Goal: Task Accomplishment & Management: Manage account settings

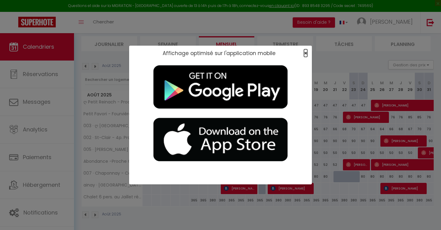
click at [260, 53] on span "×" at bounding box center [305, 53] width 3 height 8
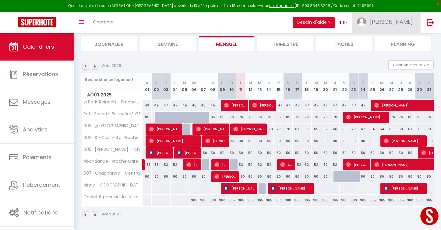
click at [260, 25] on span "[PERSON_NAME]" at bounding box center [391, 22] width 43 height 8
click at [260, 41] on link "Paramètres" at bounding box center [395, 42] width 45 height 10
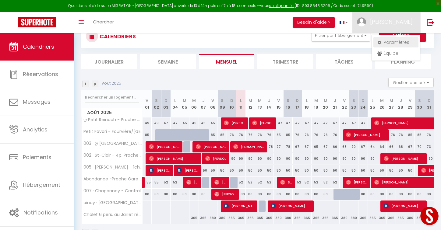
select select "28"
select select "fr"
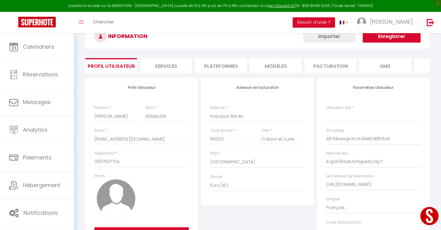
scroll to position [64, 0]
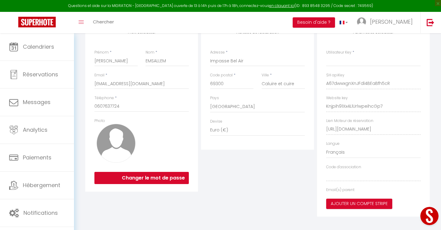
type input "A67dwwxgnXnJFdl4BEaBfh5cR"
type input "Knjpih91Xx4LlUr1wpeihcGp7"
type input "[URL][DOMAIN_NAME]"
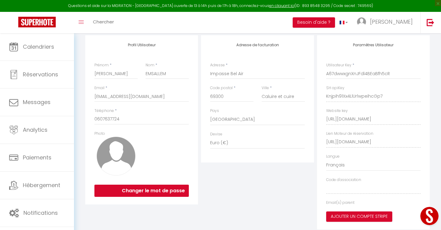
select select "fr"
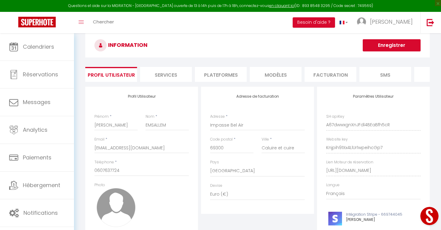
scroll to position [0, 0]
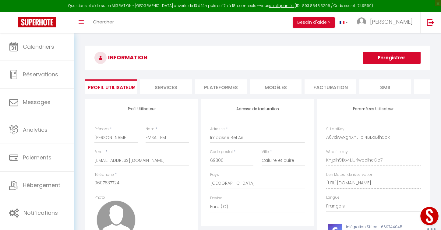
click at [225, 87] on li "Plateformes" at bounding box center [221, 87] width 52 height 15
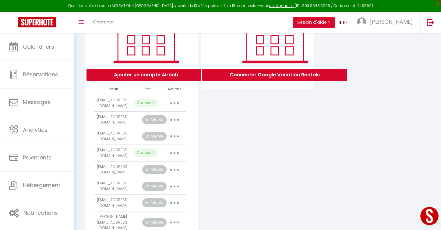
scroll to position [100, 0]
drag, startPoint x: 98, startPoint y: 151, endPoint x: 125, endPoint y: 154, distance: 27.2
click at [125, 154] on td "[EMAIL_ADDRESS][DOMAIN_NAME]" at bounding box center [112, 152] width 37 height 17
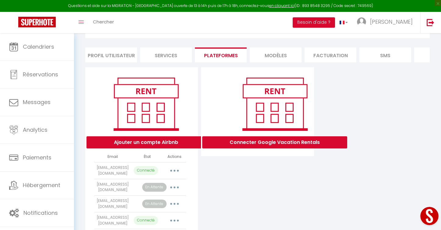
scroll to position [0, 0]
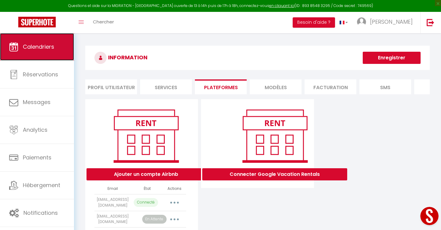
click at [46, 49] on span "Calendriers" at bounding box center [38, 47] width 31 height 8
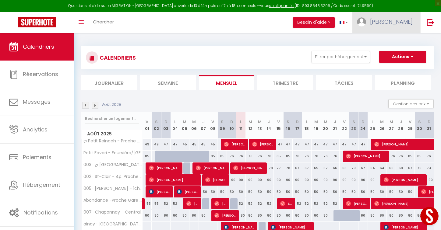
click at [260, 19] on span "[PERSON_NAME]" at bounding box center [391, 22] width 43 height 8
click at [254, 28] on div "Toggle menubar Chercher BUTTON Besoin d'aide ? Julie Paramètres Équipe" at bounding box center [240, 22] width 392 height 21
click at [260, 29] on link "[PERSON_NAME]" at bounding box center [386, 22] width 68 height 21
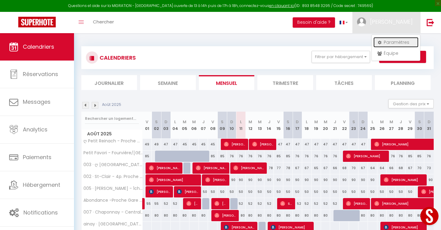
click at [260, 41] on link "Paramètres" at bounding box center [395, 42] width 45 height 10
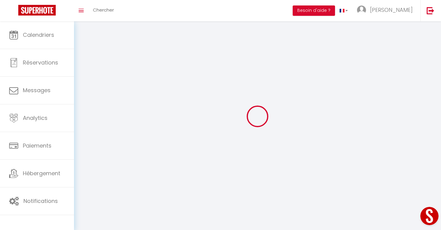
type input "[PERSON_NAME]"
type input "EMSALLEM"
type input "0607637724"
type input "Impasse Bel Air"
type input "69300"
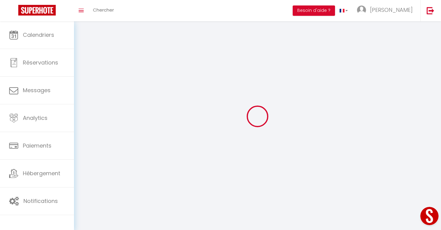
type input "Caluire et cuire"
type input "A67dwwxgnXnJFdl4BEaBfh5cR"
type input "Knjpih91Xx4LlUr1wpeihcGp7"
type input "[URL][DOMAIN_NAME]"
type input "A67dwwxgnXnJFdl4BEaBfh5cR"
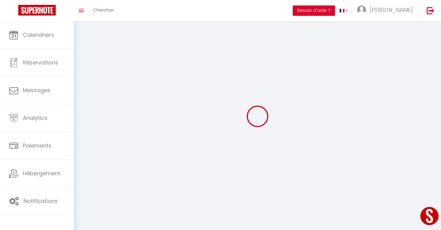
type input "Knjpih91Xx4LlUr1wpeihcGp7"
type input "[URL][DOMAIN_NAME]"
select select "28"
select select "fr"
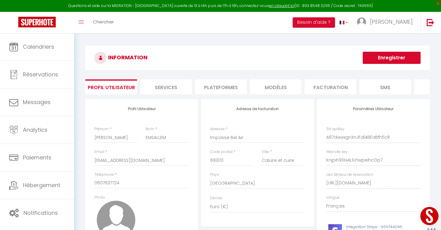
click at [211, 90] on li "Plateformes" at bounding box center [221, 87] width 52 height 15
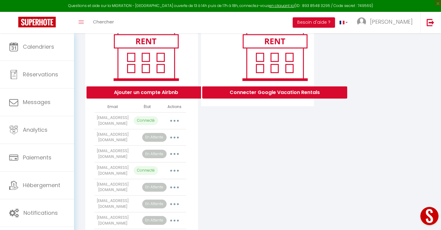
scroll to position [83, 0]
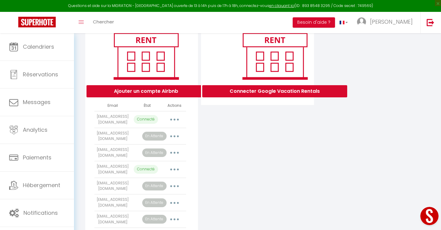
click at [173, 170] on button "button" at bounding box center [174, 170] width 17 height 10
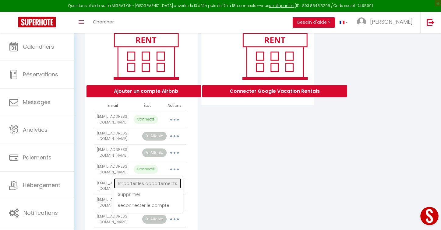
click at [161, 180] on link "Importer les appartements" at bounding box center [147, 184] width 67 height 10
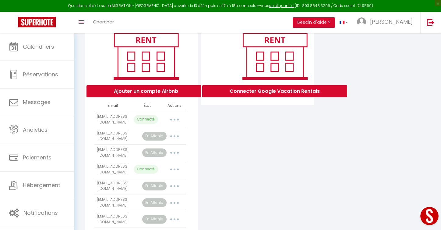
select select
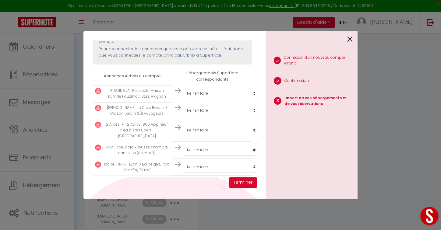
scroll to position [94, 0]
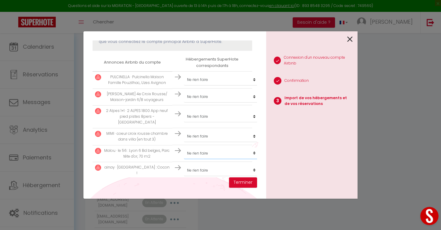
click at [205, 86] on select "Créer un nouveau hébergement Ne rien faire 003 · ღ République- Centre - Proche …" at bounding box center [221, 80] width 75 height 12
click at [145, 149] on p "Malou · le 56 : Lyon 6 Bd belges, Parc tête d'or, 70 m2" at bounding box center [137, 154] width 66 height 12
click at [195, 86] on select "Créer un nouveau hébergement Ne rien faire 003 · ღ République- Centre - Proche …" at bounding box center [221, 80] width 75 height 12
click at [192, 86] on select "Créer un nouveau hébergement Ne rien faire 003 · ღ République- Centre - Proche …" at bounding box center [221, 80] width 75 height 12
click at [200, 86] on select "Créer un nouveau hébergement Ne rien faire 003 · ღ République- Centre - Proche …" at bounding box center [221, 80] width 75 height 12
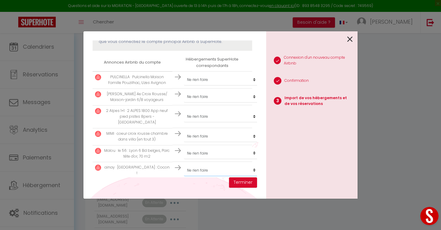
select select "73723"
click at [197, 86] on select "Créer un nouveau hébergement Ne rien faire 003 · ღ République- Centre - Proche …" at bounding box center [221, 80] width 75 height 12
select select "create_new"
click at [260, 222] on button "Open LiveChat chat widget" at bounding box center [429, 216] width 18 height 18
click at [237, 183] on button "Terminer" at bounding box center [243, 183] width 28 height 10
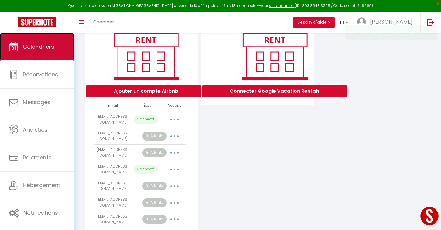
click at [42, 51] on link "Calendriers" at bounding box center [37, 46] width 74 height 27
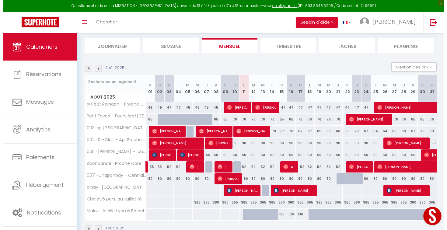
scroll to position [41, 0]
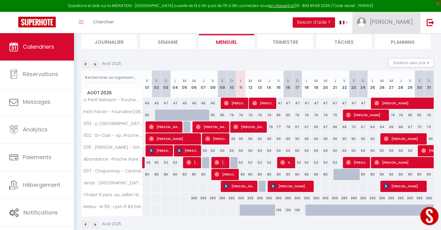
click at [260, 20] on img at bounding box center [361, 21] width 9 height 9
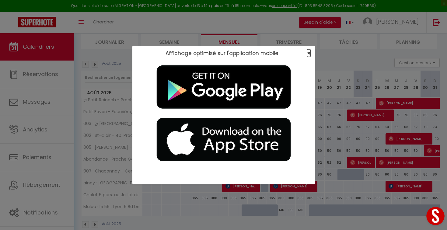
click at [260, 50] on span "×" at bounding box center [308, 53] width 3 height 8
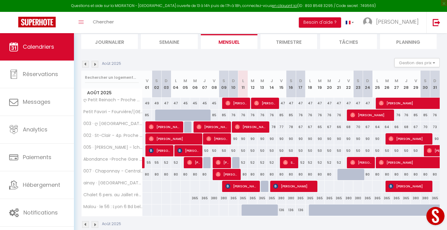
click at [260, 217] on button "Open LiveChat chat widget" at bounding box center [436, 216] width 18 height 18
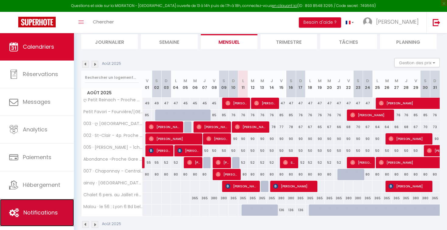
click at [57, 215] on span "Notifications" at bounding box center [40, 213] width 34 height 8
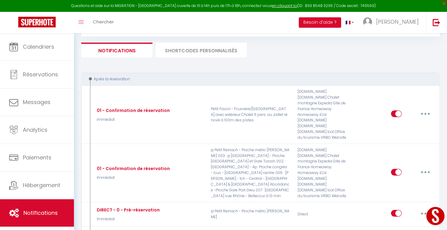
scroll to position [41, 0]
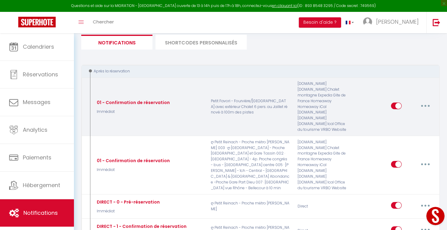
click at [260, 105] on icon "button" at bounding box center [426, 106] width 2 height 2
click at [260, 115] on link "Editer" at bounding box center [409, 120] width 45 height 10
type input "01 - Confirmation de réservation"
select select "Immédiat"
select select "if_booking_is_paid"
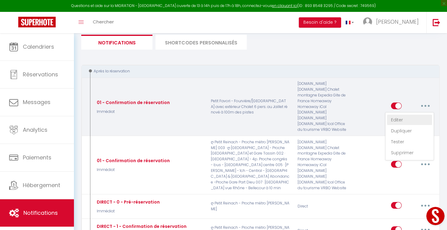
checkbox input "true"
checkbox input "false"
radio input "true"
type input "Réservation confirmée - [BOOKING:ID] - [GUEST:FIRST_NAME] [GUEST:LAST_NAME] - […"
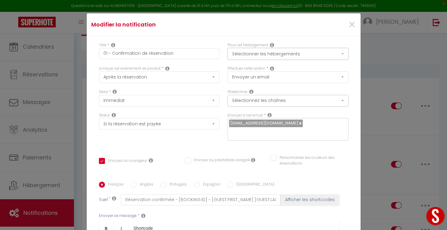
click at [260, 51] on button "Sélectionner les hébergements" at bounding box center [288, 54] width 121 height 12
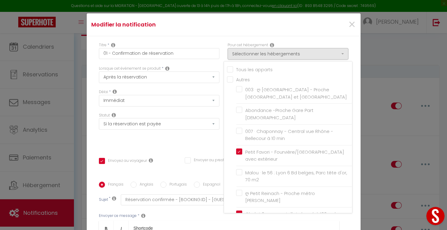
click at [260, 37] on div "Titre * 01 - Confirmation de réservation Pour cet hébergement Sélectionner les …" at bounding box center [224, 182] width 274 height 292
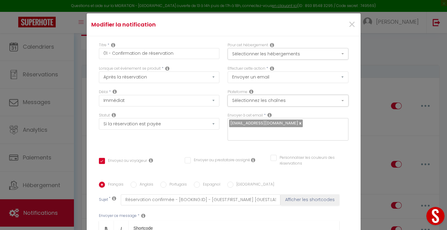
click at [260, 100] on button "Sélectionnez les chaînes" at bounding box center [288, 101] width 121 height 12
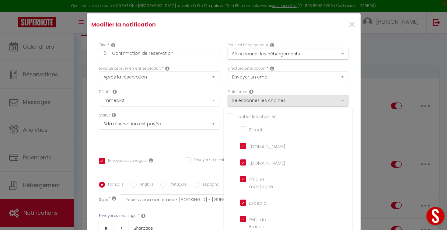
click at [260, 87] on div "Effectuer cette action * Envoyer un email Envoyer un SMS Envoyer une notificati…" at bounding box center [288, 77] width 129 height 23
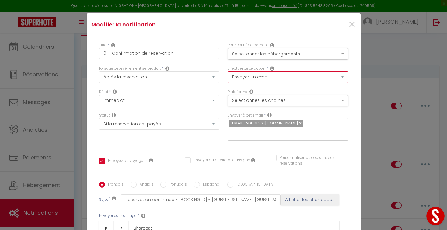
click at [260, 80] on select "Envoyer un email Envoyer un SMS Envoyer une notification push" at bounding box center [288, 78] width 121 height 12
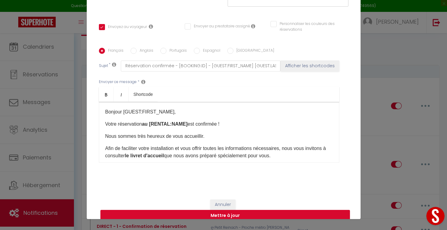
scroll to position [27, 0]
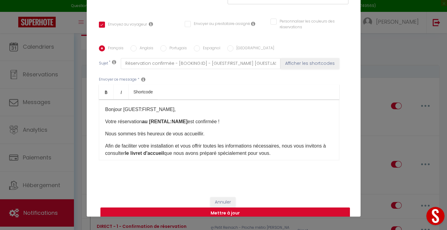
click at [260, 208] on button "Mettre à jour" at bounding box center [226, 214] width 250 height 12
checkbox input "true"
checkbox input "false"
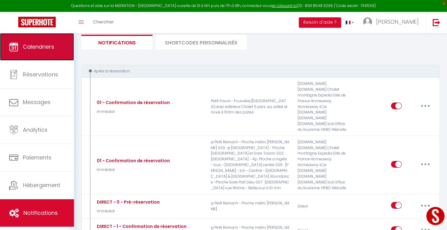
click at [48, 46] on span "Calendriers" at bounding box center [38, 47] width 31 height 8
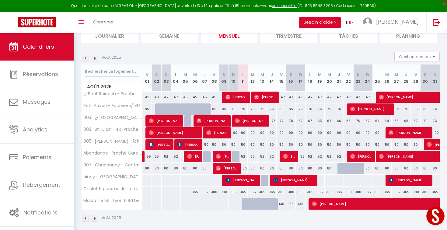
scroll to position [48, 0]
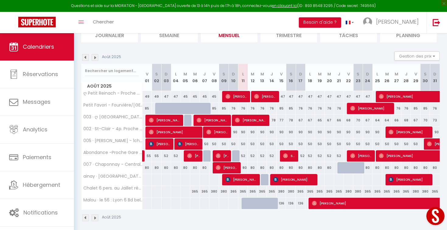
click at [94, 58] on img at bounding box center [95, 57] width 7 height 7
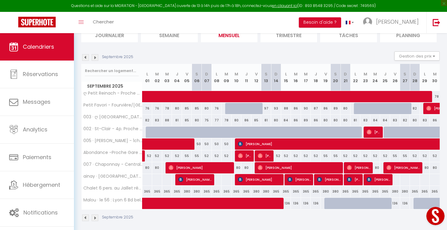
click at [94, 58] on img at bounding box center [95, 57] width 7 height 7
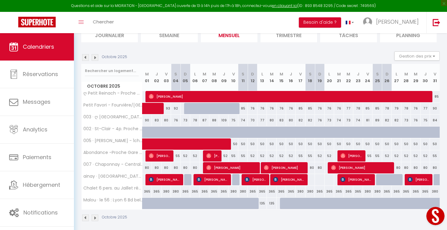
click at [86, 58] on img at bounding box center [85, 57] width 7 height 7
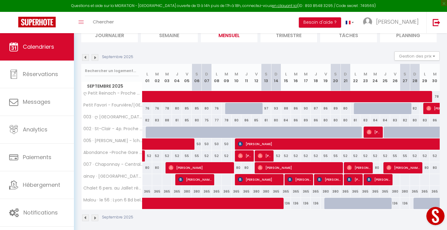
click at [86, 58] on img at bounding box center [85, 57] width 7 height 7
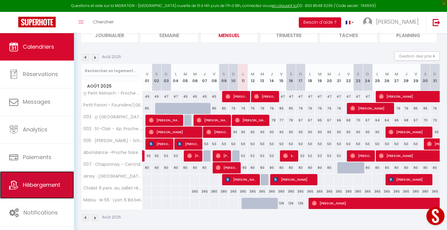
click at [48, 193] on link "Hébergement" at bounding box center [37, 185] width 74 height 27
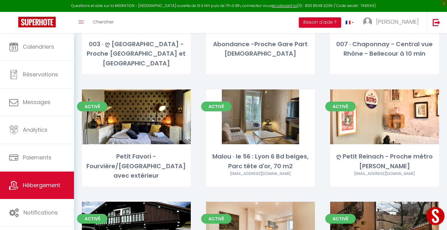
scroll to position [108, 0]
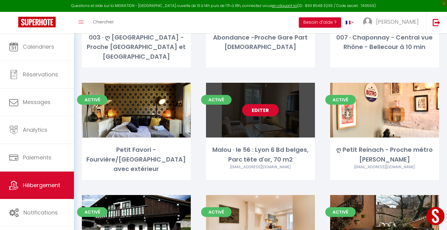
click at [260, 104] on link "Editer" at bounding box center [260, 110] width 37 height 12
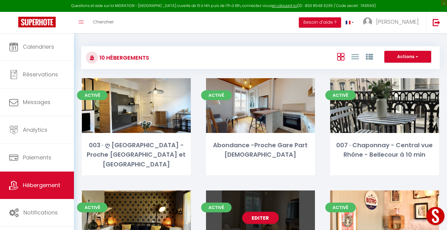
select select "3"
select select "2"
select select "1"
select select
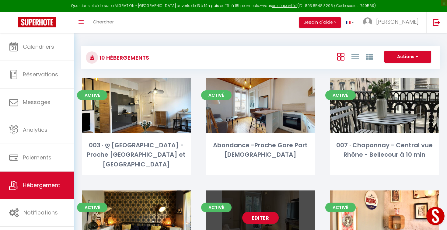
select select "28"
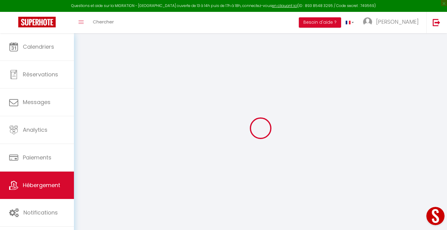
select select
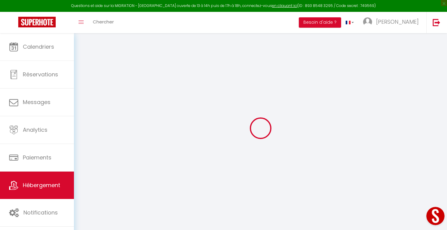
select select
checkbox input "false"
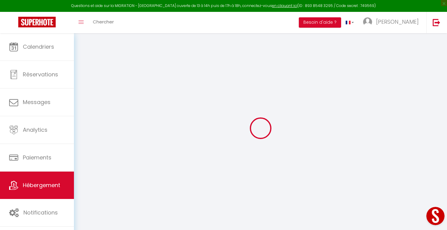
select select
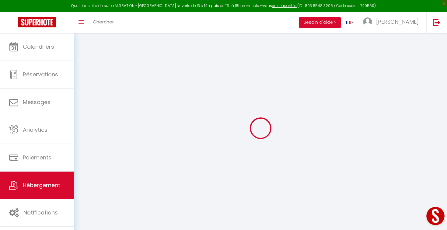
select select
checkbox input "false"
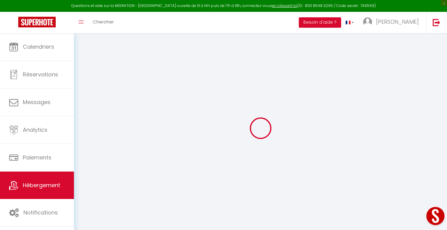
checkbox input "false"
select select
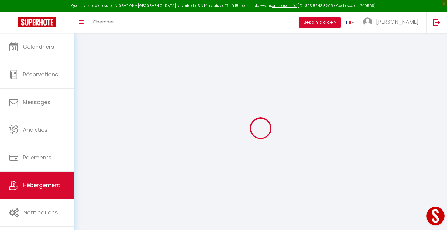
select select
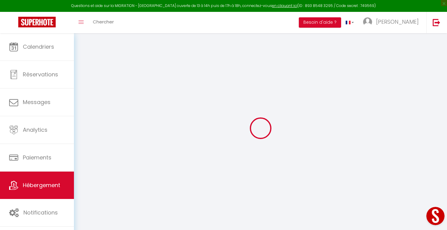
checkbox input "false"
select select
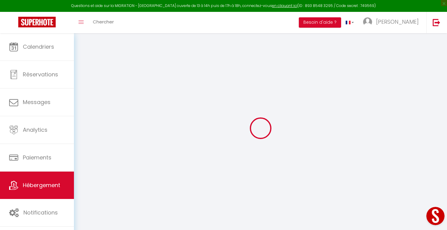
select select
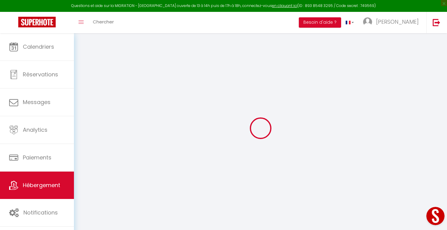
select select
checkbox input "false"
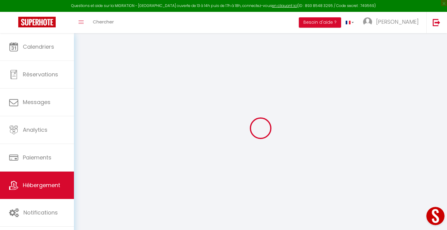
checkbox input "false"
select select
type input "Malou · le 56 : Lyon 6 Bd belges, Parc tête d'or, 70 m2"
select select "condominium"
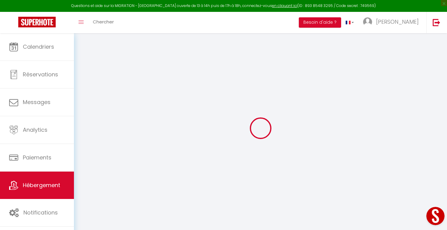
select select "2"
type input "135"
type input "80"
select select
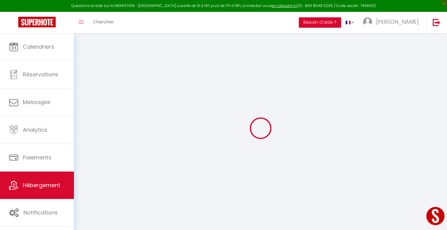
select select
type input "56 Boulevard des Belges"
type input "69006"
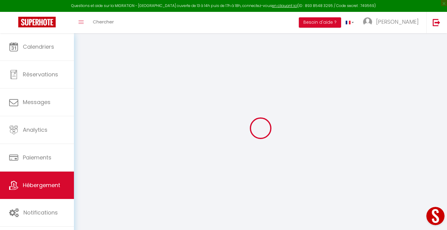
type input "Lyon"
type input "[EMAIL_ADDRESS][DOMAIN_NAME]"
select select
checkbox input "false"
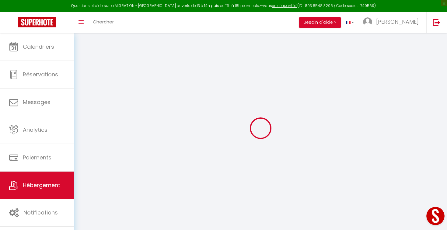
checkbox input "false"
type input "0"
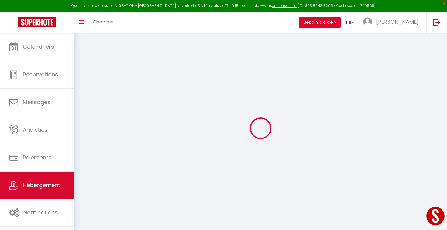
type input "0"
select select
checkbox input "false"
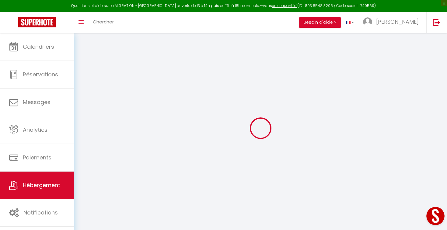
checkbox input "false"
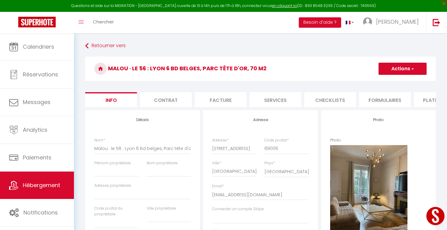
click at [260, 103] on li "Plateformes" at bounding box center [440, 99] width 52 height 15
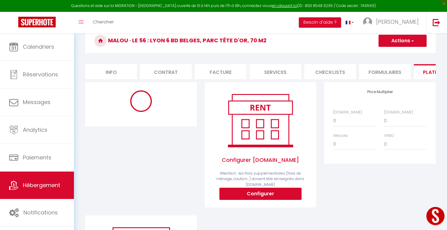
select select "10692-551881760614374135"
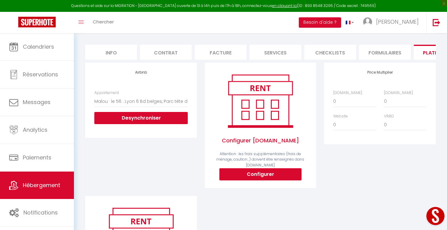
scroll to position [52, 0]
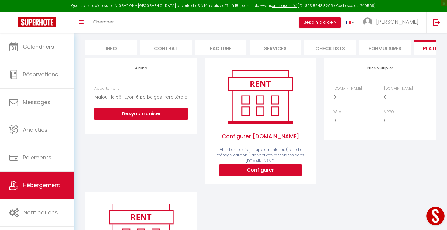
click at [260, 98] on select "0 + 1 % + 2 % + 3 % + 4 % + 5 % + 6 % + 7 % + 8 % + 9 %" at bounding box center [355, 97] width 43 height 12
select select "+ 18 %"
click at [260, 96] on select "0 + 1 % + 2 % + 3 % + 4 % + 5 % + 6 % + 7 % + 8 % + 9 %" at bounding box center [405, 97] width 43 height 12
select select "+ 18 %"
select select
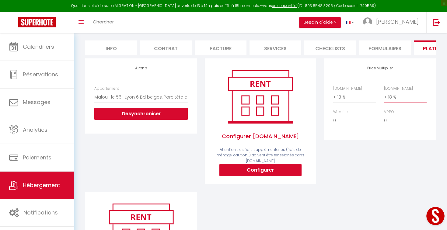
select select
click at [260, 168] on button "Configurer" at bounding box center [261, 170] width 82 height 12
select select
type input "julie-emsallem-wyn0bedd_property@reply.superhote.com"
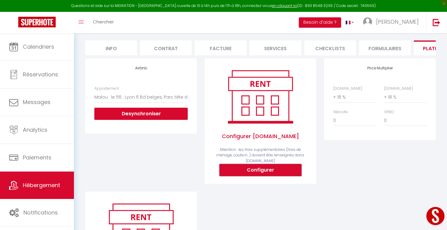
type input "[EMAIL_ADDRESS][DOMAIN_NAME]"
select select
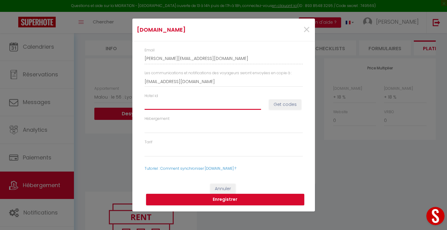
click at [147, 100] on input "Hotel id" at bounding box center [203, 104] width 117 height 11
type input "8"
select select
type input "85"
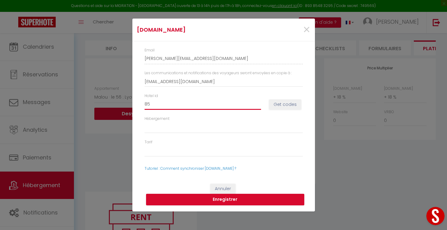
select select
type input "859"
select select
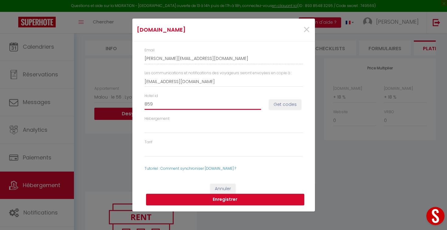
type input "8596"
select select
type input "85962"
select select
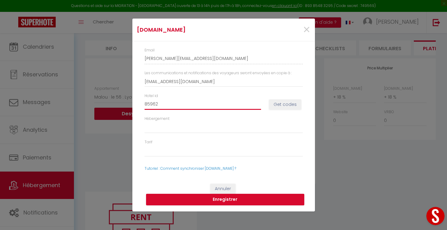
select select
type input "859622"
select select
type input "8596223"
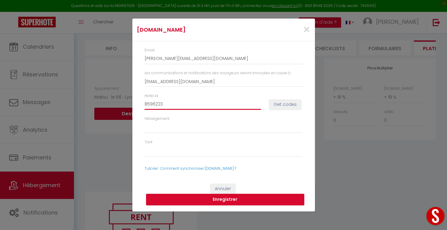
select select
type input "8596223"
click at [260, 91] on div "Les communications et notifications des voyageurs seront envoyées en copie à : …" at bounding box center [223, 81] width 166 height 23
click at [260, 101] on button "Get codes" at bounding box center [285, 105] width 32 height 10
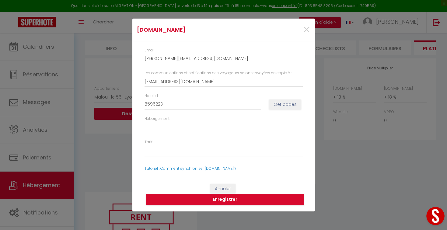
select select
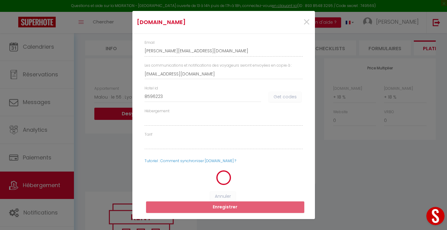
select select
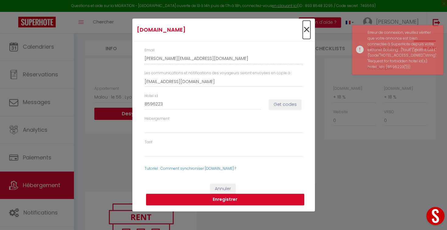
click at [260, 30] on span "×" at bounding box center [307, 30] width 8 height 18
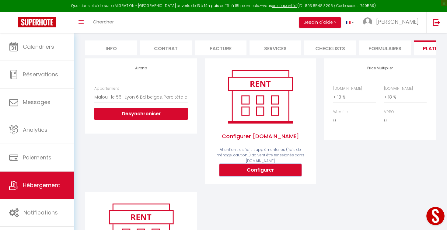
click at [248, 164] on button "Configurer" at bounding box center [261, 170] width 82 height 12
type input "julie-emsallem-wyn0bedd_property@reply.superhote.com"
type input "[EMAIL_ADDRESS][DOMAIN_NAME]"
select select
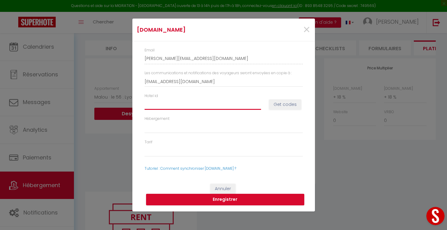
click at [167, 101] on input "Hotel id" at bounding box center [203, 104] width 117 height 11
type input "8"
select select
type input "85"
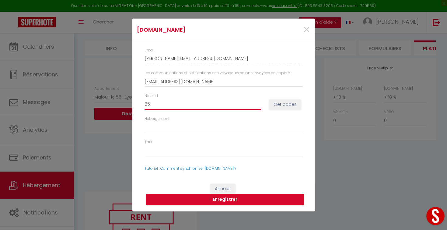
select select
type input "859"
select select
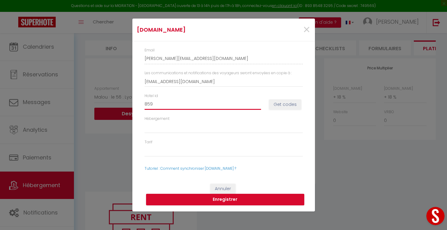
type input "8596"
select select
type input "85962"
select select
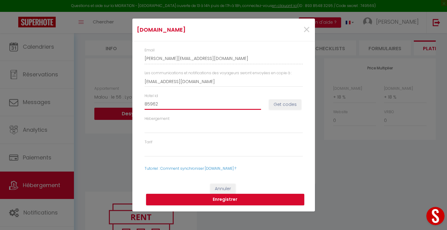
select select
type input "859622"
select select
type input "8596223"
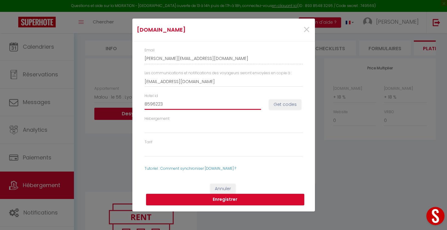
select select
type input "8596223"
click at [260, 107] on button "Get codes" at bounding box center [285, 105] width 32 height 10
select select
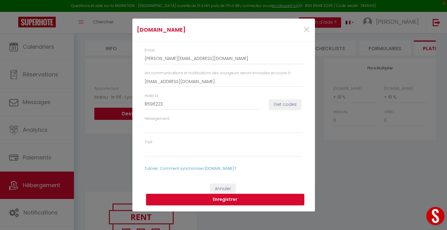
select select
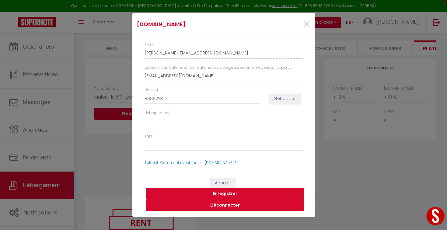
click at [205, 194] on button "Enregistrer" at bounding box center [225, 194] width 158 height 12
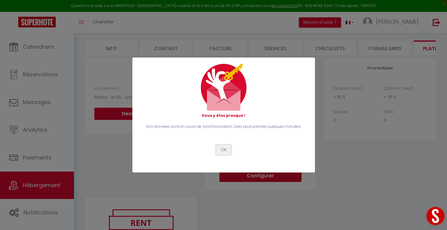
click at [225, 151] on button "OK" at bounding box center [223, 150] width 15 height 10
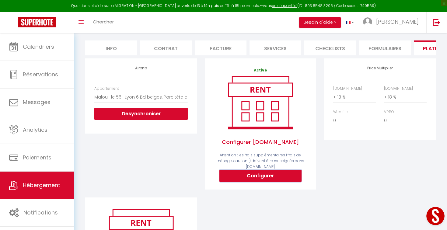
click at [230, 175] on button "Configurer" at bounding box center [261, 176] width 82 height 12
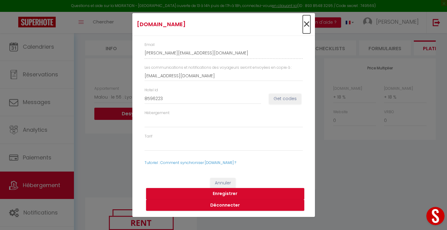
click at [260, 22] on span "×" at bounding box center [307, 24] width 8 height 18
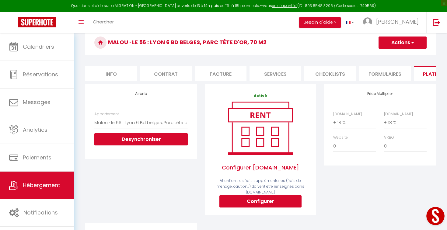
scroll to position [0, 0]
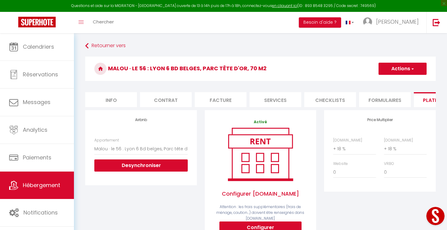
click at [260, 65] on button "Actions" at bounding box center [403, 69] width 48 height 12
click at [260, 83] on link "Enregistrer" at bounding box center [403, 82] width 48 height 8
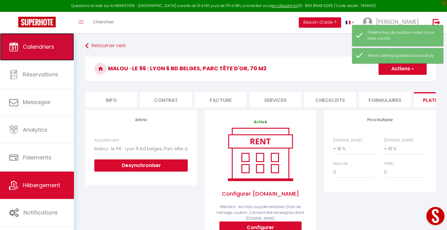
click at [46, 48] on span "Calendriers" at bounding box center [38, 47] width 31 height 8
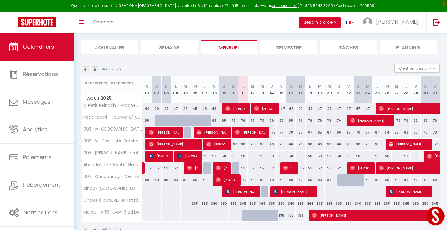
scroll to position [45, 0]
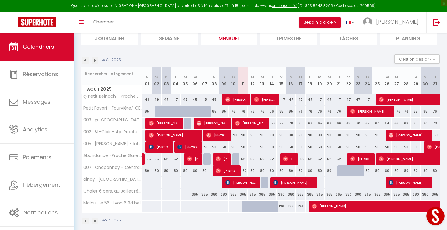
click at [95, 61] on img at bounding box center [95, 60] width 7 height 7
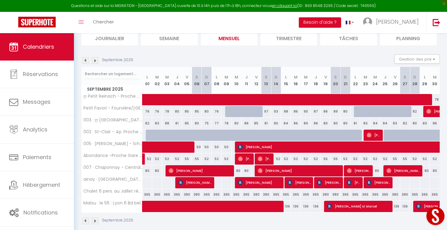
click at [82, 61] on img at bounding box center [85, 60] width 7 height 7
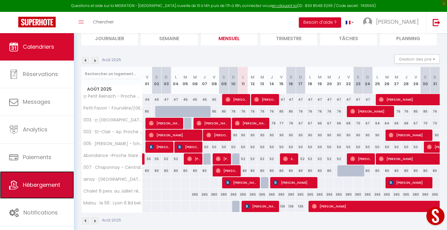
click at [41, 186] on span "Hébergement" at bounding box center [41, 185] width 37 height 8
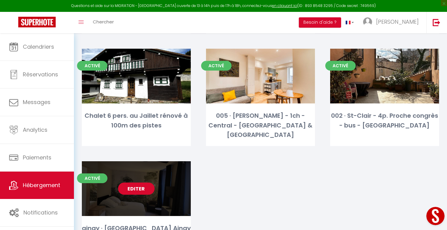
scroll to position [259, 0]
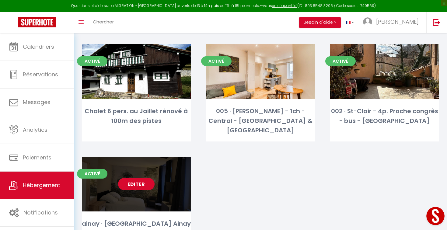
click at [130, 178] on link "Editer" at bounding box center [136, 184] width 37 height 12
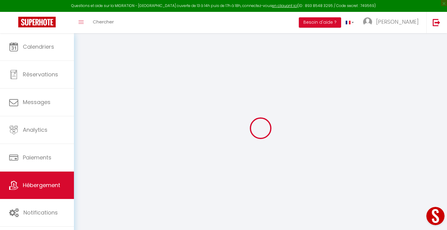
select select
checkbox input "false"
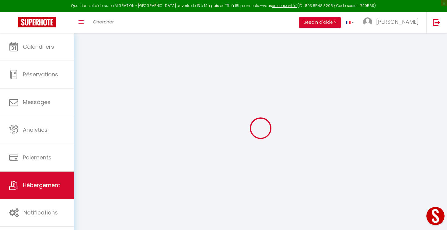
checkbox input "false"
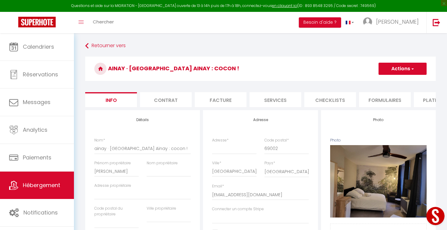
click at [260, 96] on li "Plateformes" at bounding box center [440, 99] width 52 height 15
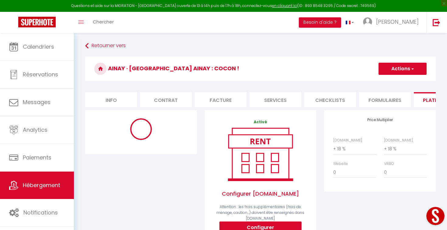
select select "10692-996063175405965786"
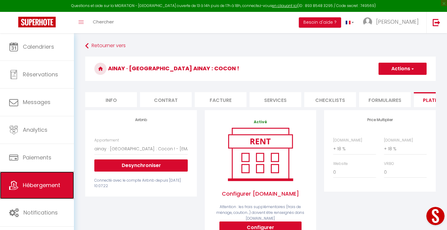
click at [39, 186] on span "Hébergement" at bounding box center [41, 186] width 37 height 8
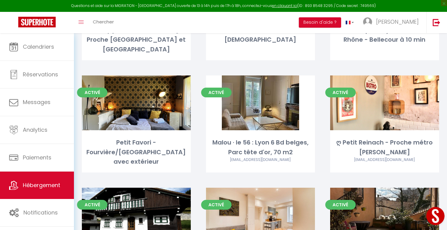
scroll to position [121, 0]
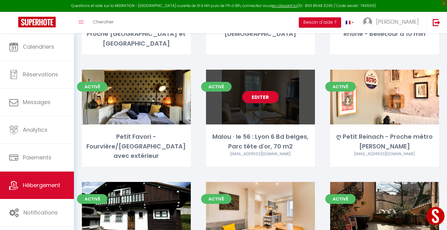
click at [260, 91] on link "Editer" at bounding box center [260, 97] width 37 height 12
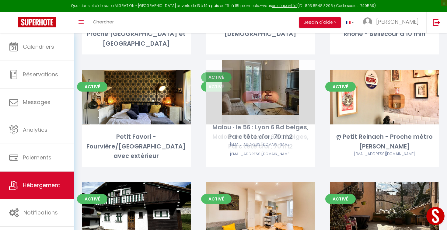
click at [260, 91] on link "Editer" at bounding box center [260, 97] width 37 height 12
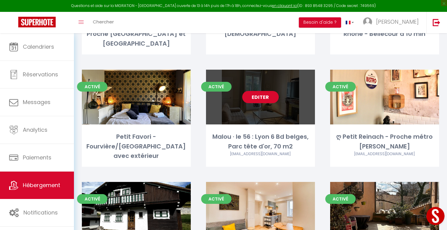
click at [260, 91] on link "Editer" at bounding box center [260, 97] width 37 height 12
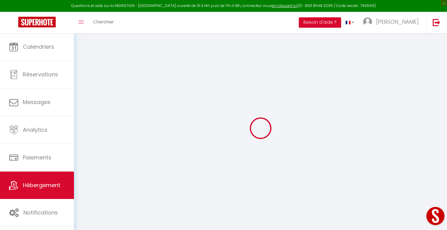
select select "+ 18 %"
select select "15:00"
select select "23:45"
select select "10:00"
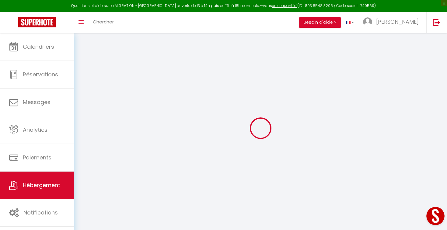
select select "30"
select select "120"
select select
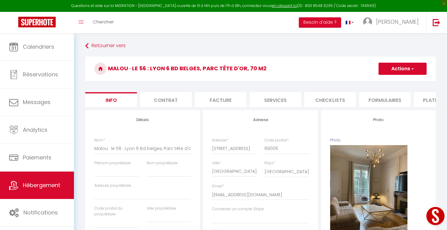
click at [260, 99] on li "Plateformes" at bounding box center [440, 99] width 52 height 15
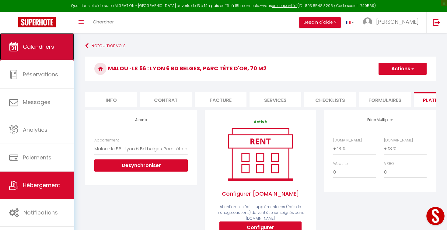
click at [43, 50] on span "Calendriers" at bounding box center [38, 47] width 31 height 8
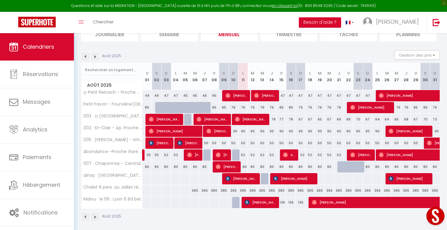
scroll to position [49, 0]
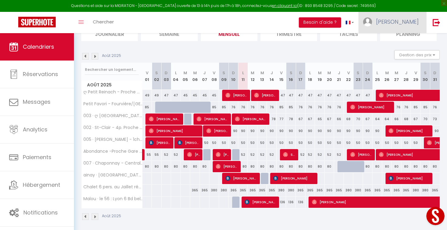
click at [260, 28] on link "[PERSON_NAME]" at bounding box center [393, 22] width 68 height 21
click at [260, 41] on link "Paramètres" at bounding box center [402, 42] width 45 height 10
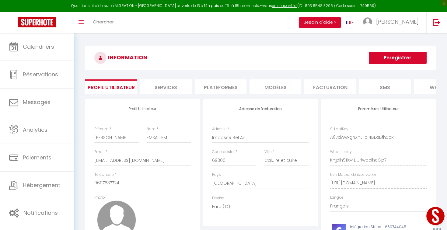
click at [224, 90] on li "Plateformes" at bounding box center [221, 87] width 52 height 15
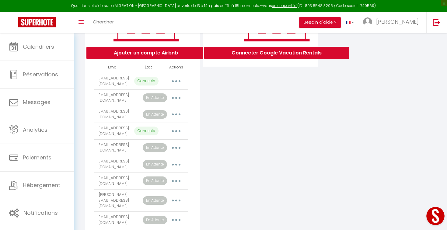
scroll to position [141, 0]
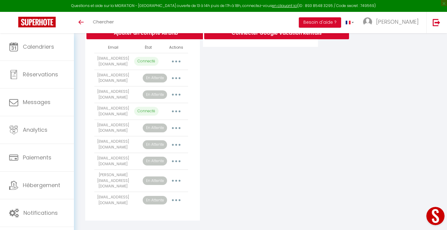
click at [178, 96] on button "button" at bounding box center [176, 95] width 17 height 10
click at [206, 110] on div "Connecter Google Vacation Rentals" at bounding box center [261, 89] width 118 height 263
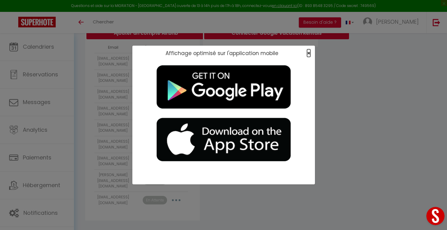
click at [308, 54] on span "×" at bounding box center [308, 53] width 3 height 8
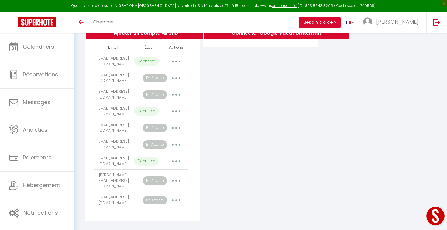
click at [173, 163] on button "button" at bounding box center [176, 162] width 17 height 10
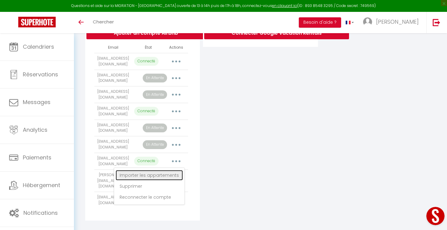
click at [161, 176] on link "Importer les appartements" at bounding box center [149, 175] width 67 height 10
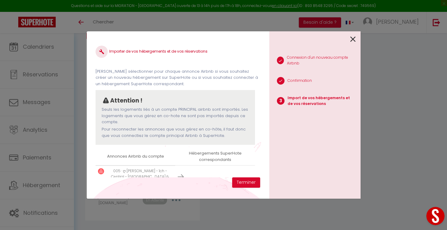
scroll to position [9, 0]
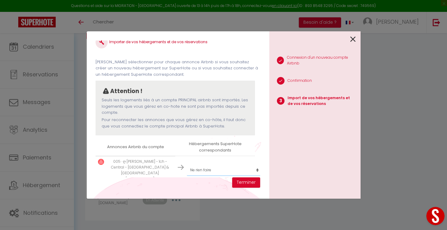
click at [212, 164] on select "Créer un nouveau hébergement Ne rien faire 003 · [GEOGRAPHIC_DATA] - Proche [GE…" at bounding box center [224, 170] width 75 height 12
click at [201, 166] on select "Créer un nouveau hébergement Ne rien faire 003 · [GEOGRAPHIC_DATA] - Proche [GE…" at bounding box center [224, 170] width 75 height 12
select select "66734"
click at [239, 181] on button "Terminer" at bounding box center [246, 183] width 28 height 10
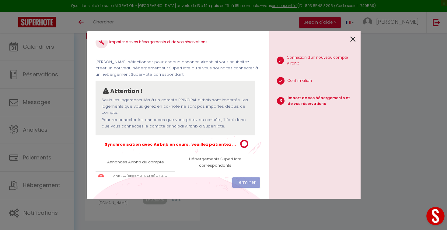
scroll to position [25, 0]
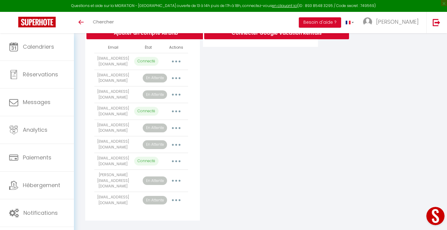
click at [176, 112] on icon "button" at bounding box center [176, 112] width 2 height 2
click at [221, 123] on div "Connecter Google Vacation Rentals" at bounding box center [261, 89] width 118 height 263
click at [181, 61] on button "button" at bounding box center [176, 62] width 17 height 10
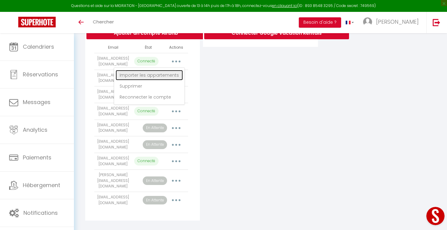
click at [176, 71] on link "Importer les appartements" at bounding box center [149, 75] width 67 height 10
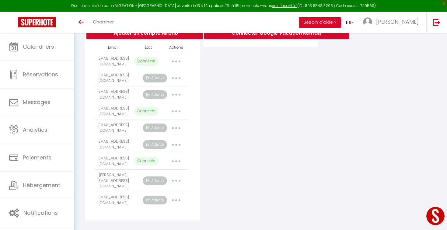
scroll to position [24, 0]
select select "54345"
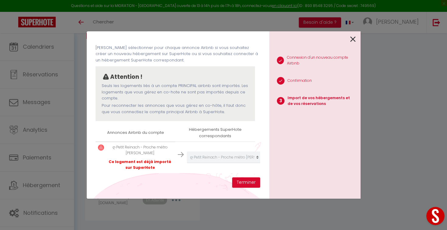
click at [351, 39] on icon at bounding box center [353, 39] width 5 height 9
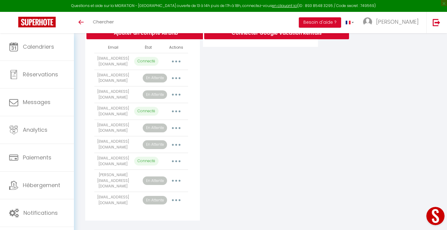
click at [175, 160] on button "button" at bounding box center [176, 162] width 17 height 10
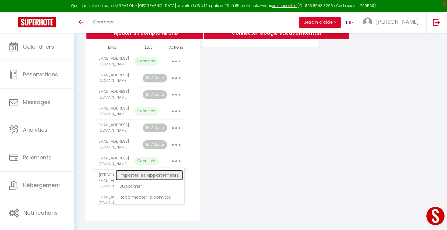
click at [163, 172] on link "Importer les appartements" at bounding box center [149, 175] width 67 height 10
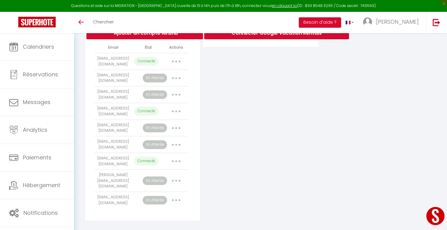
select select "66734"
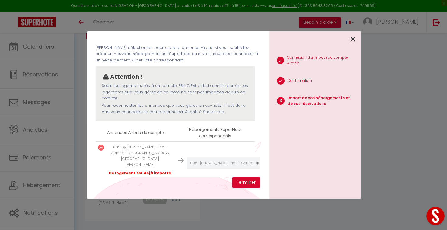
click at [351, 39] on icon at bounding box center [353, 39] width 5 height 9
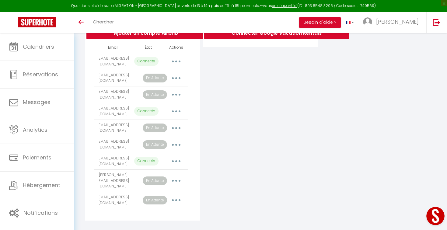
click at [243, 138] on div "Connecter Google Vacation Rentals" at bounding box center [261, 89] width 118 height 263
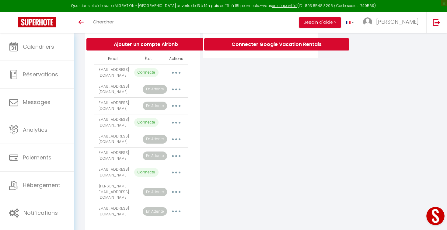
scroll to position [134, 0]
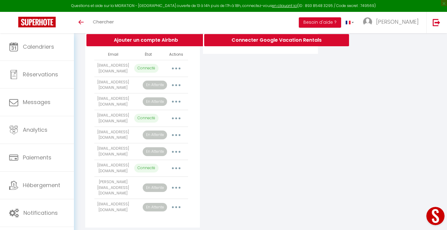
click at [177, 101] on button "button" at bounding box center [176, 102] width 17 height 10
click at [150, 124] on link "Supprimer" at bounding box center [149, 127] width 67 height 10
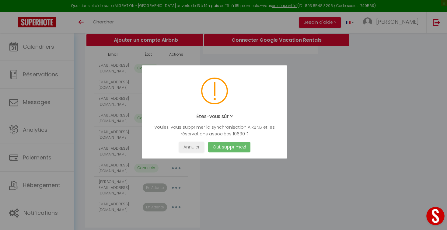
click at [215, 147] on button "Oui, supprimez!" at bounding box center [229, 147] width 42 height 11
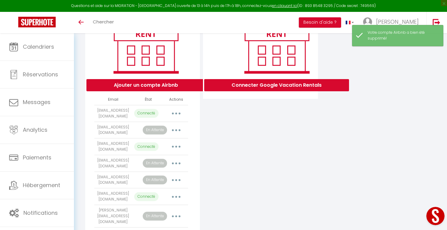
scroll to position [88, 0]
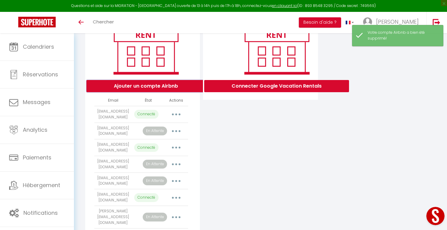
click at [149, 90] on button "Ajouter un compte Airbnb" at bounding box center [146, 86] width 119 height 12
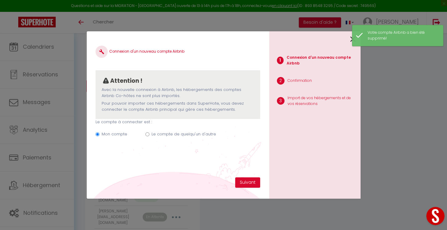
click at [160, 135] on label "Le compte de quelqu'un d'autre" at bounding box center [184, 134] width 65 height 6
click at [150, 135] on input "Le compte de quelqu'un d'autre" at bounding box center [148, 135] width 4 height 4
radio input "true"
radio input "false"
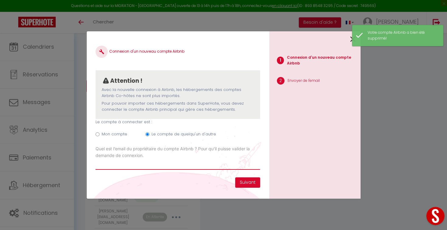
click at [127, 168] on input "Email connexion Airbnb" at bounding box center [178, 164] width 164 height 11
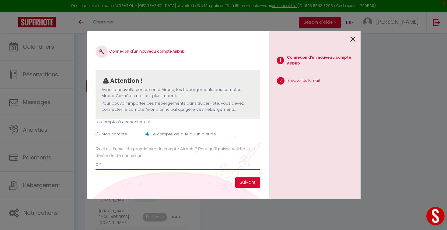
type input "an"
click at [99, 164] on input "an" at bounding box center [178, 164] width 164 height 11
paste input "[EMAIL_ADDRESS][DOMAIN_NAME]"
type input "[EMAIL_ADDRESS][DOMAIN_NAME]"
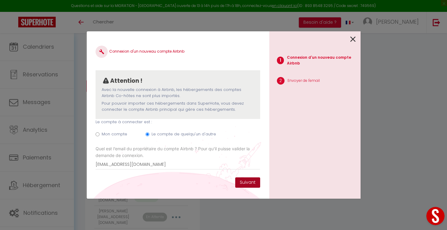
click at [245, 179] on button "Suivant" at bounding box center [247, 183] width 25 height 10
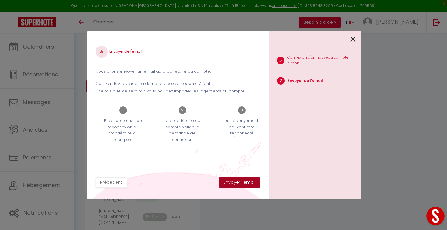
click at [228, 179] on button "Envoyer l'email" at bounding box center [239, 183] width 41 height 10
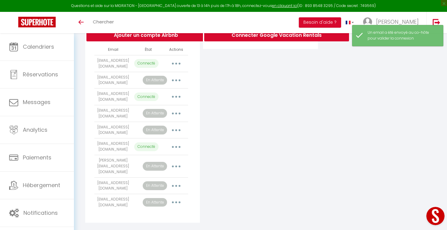
scroll to position [141, 0]
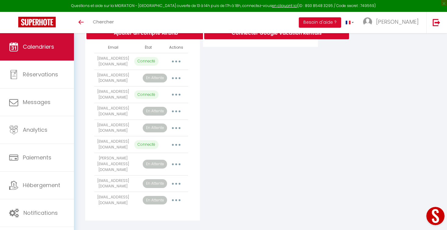
click at [30, 52] on link "Calendriers" at bounding box center [37, 46] width 74 height 27
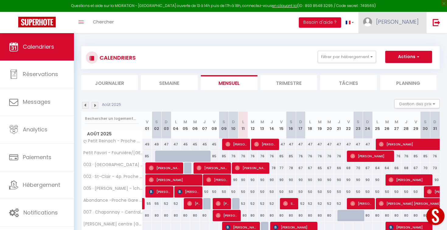
click at [406, 23] on link "[PERSON_NAME]" at bounding box center [393, 22] width 68 height 21
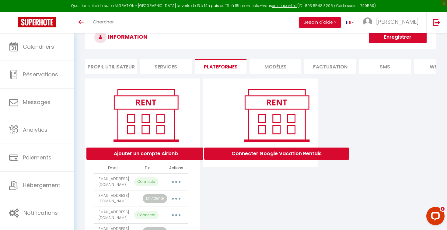
scroll to position [20, 0]
